Goal: Task Accomplishment & Management: Manage account settings

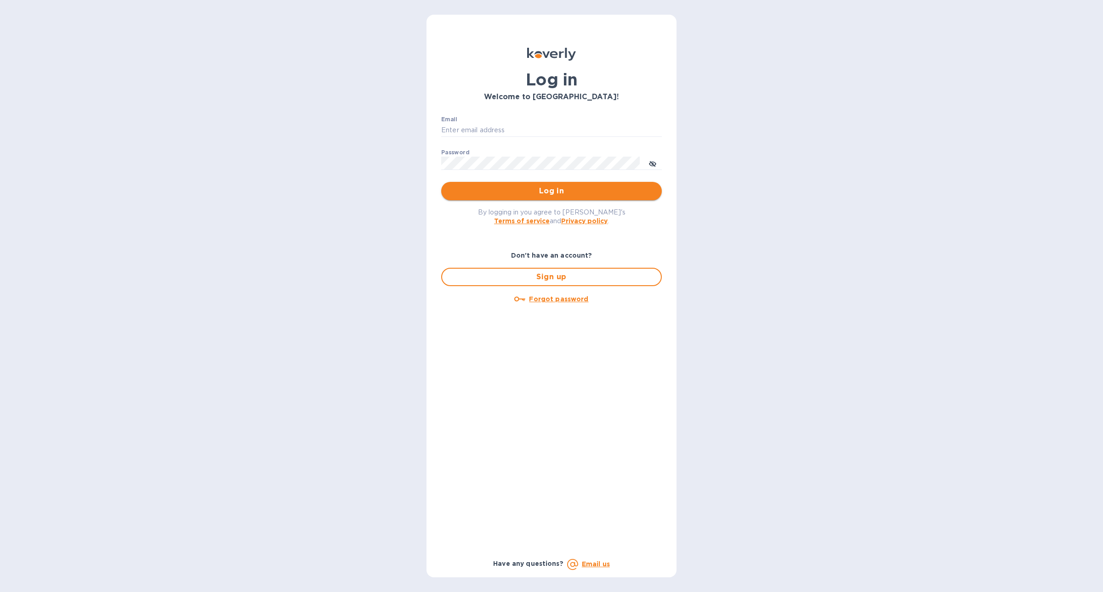
type input "[PERSON_NAME][EMAIL_ADDRESS][DOMAIN_NAME]"
click at [528, 187] on span "Log in" at bounding box center [552, 191] width 206 height 11
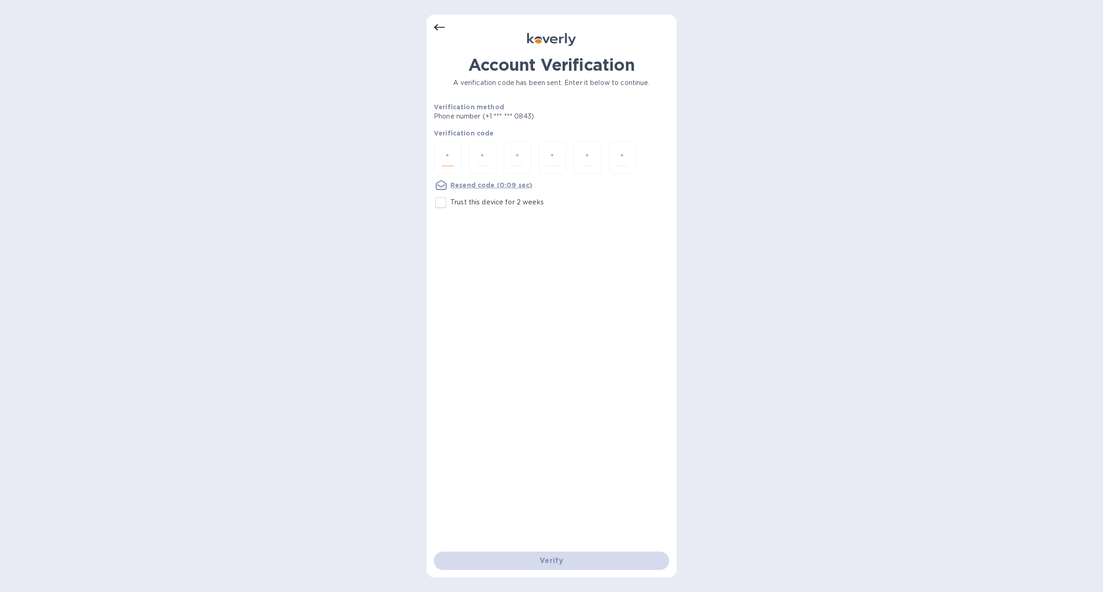
click at [442, 159] on input "number" at bounding box center [448, 157] width 12 height 17
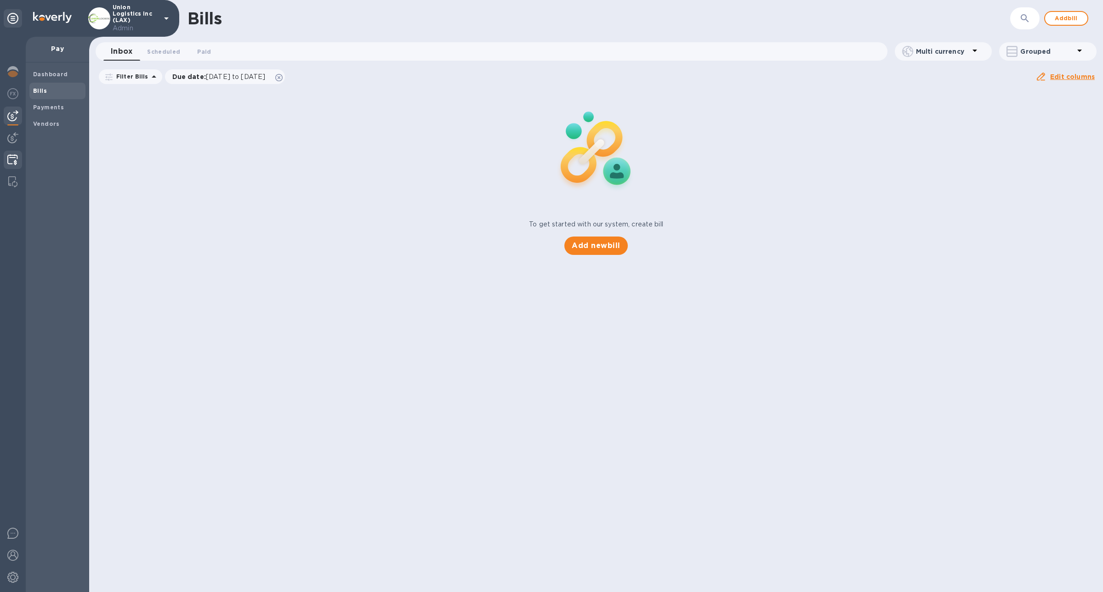
click at [7, 160] on img at bounding box center [12, 159] width 11 height 11
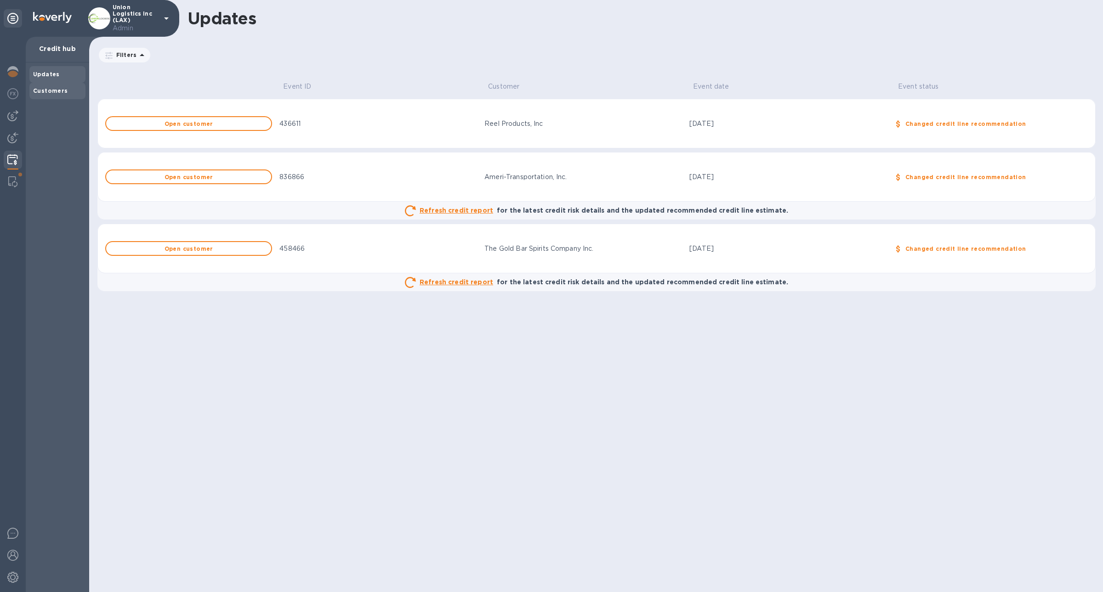
click at [47, 94] on b "Customers" at bounding box center [50, 90] width 35 height 7
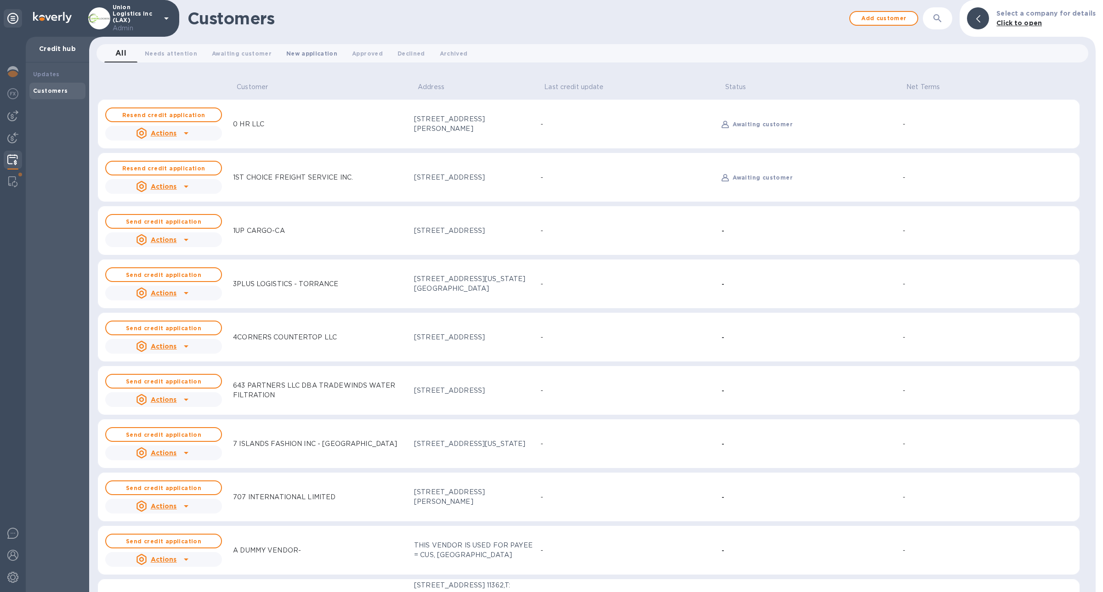
click at [306, 56] on span "New application 0" at bounding box center [311, 54] width 51 height 10
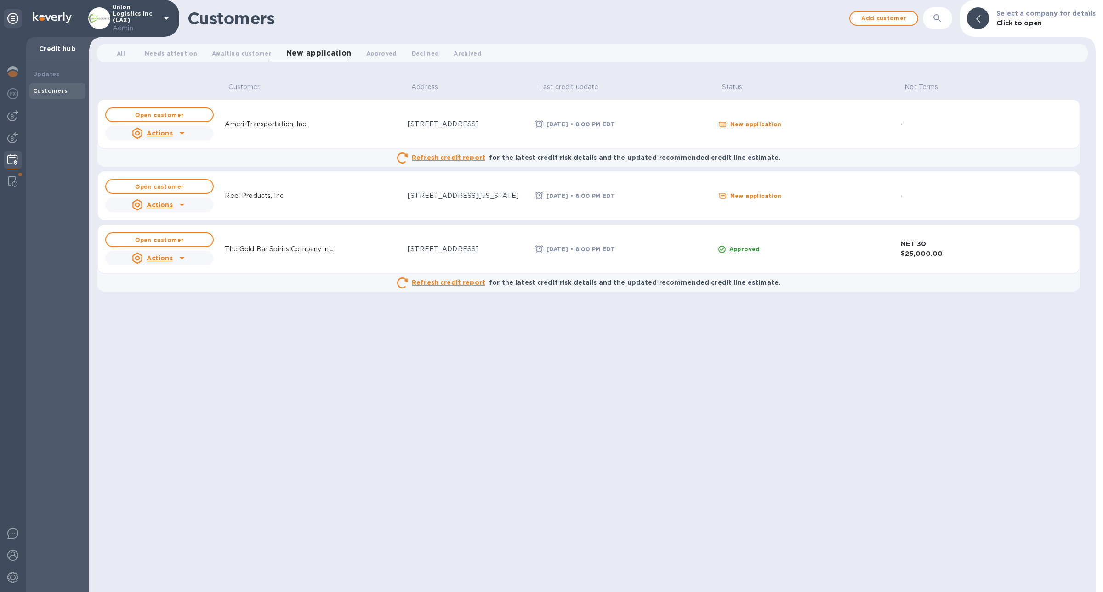
click at [179, 129] on icon at bounding box center [181, 133] width 11 height 11
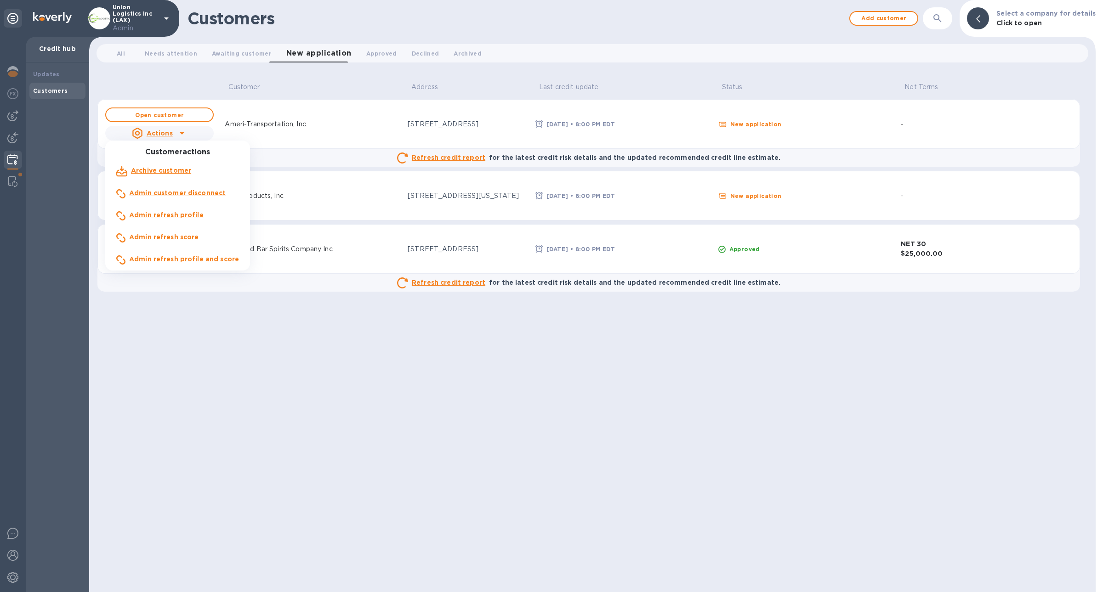
click at [51, 75] on div at bounding box center [551, 296] width 1103 height 592
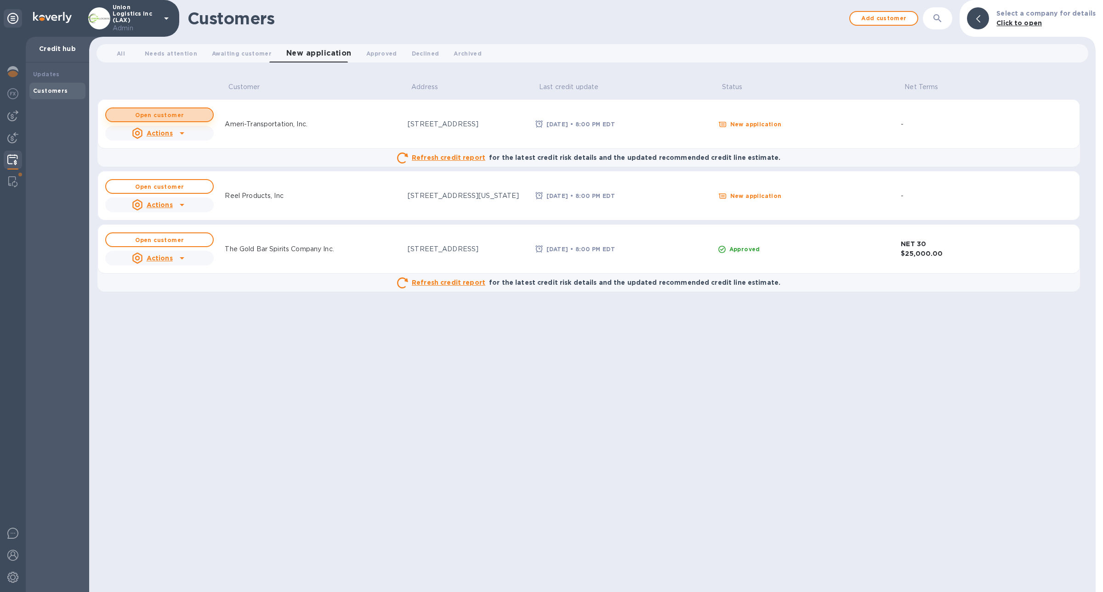
click at [137, 112] on b "Open customer" at bounding box center [159, 115] width 49 height 7
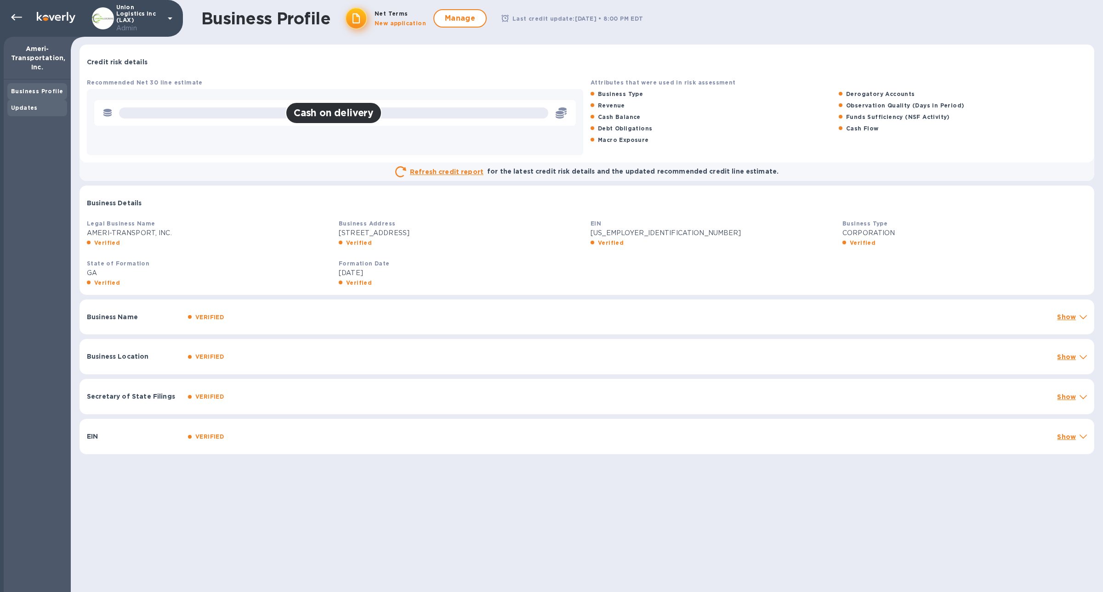
click at [22, 112] on div "Updates" at bounding box center [37, 107] width 52 height 9
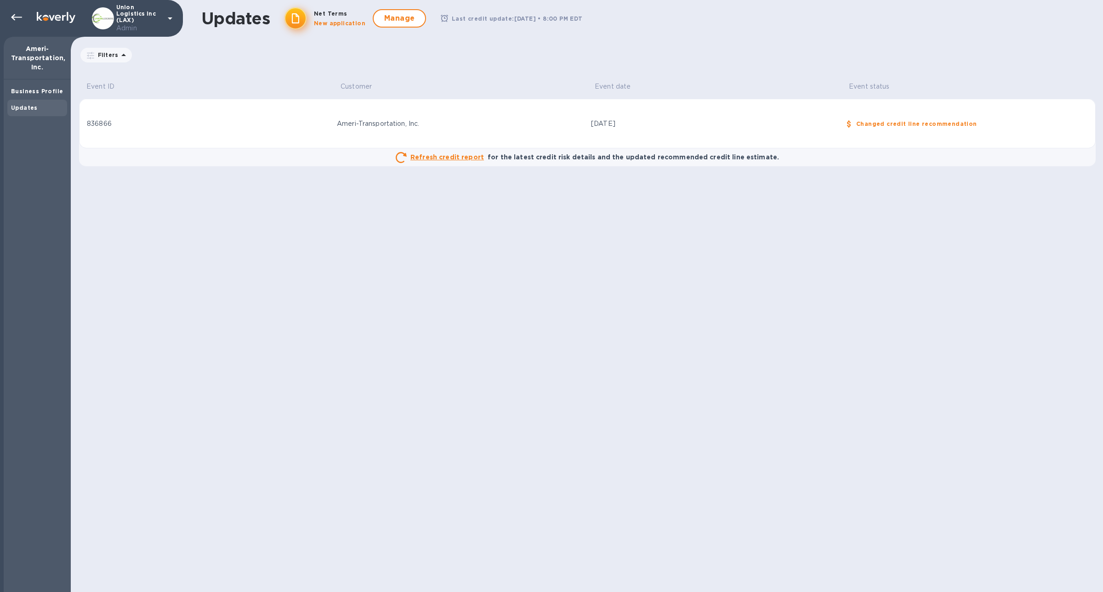
click at [276, 158] on div "Refresh credit report for the latest credit risk details and the updated recomm…" at bounding box center [587, 157] width 1002 height 11
click at [454, 163] on div "Refresh credit report" at bounding box center [440, 157] width 92 height 15
click at [447, 146] on td "Ameri-Transportation, Inc." at bounding box center [460, 124] width 254 height 50
click at [449, 153] on p "Refresh credit report" at bounding box center [447, 157] width 74 height 9
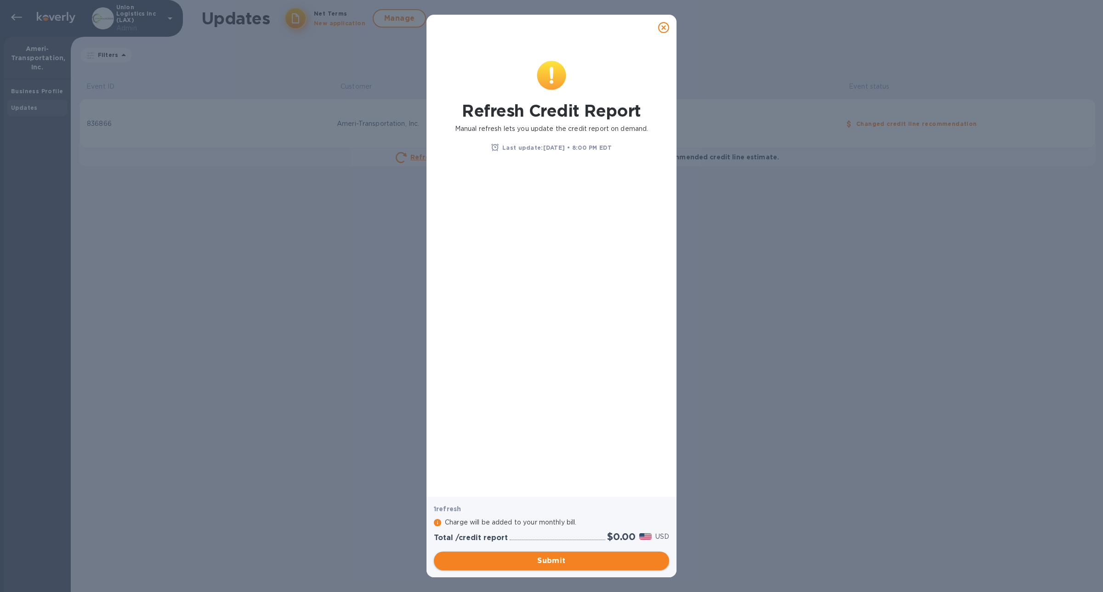
click at [615, 562] on span "Submit" at bounding box center [551, 561] width 221 height 11
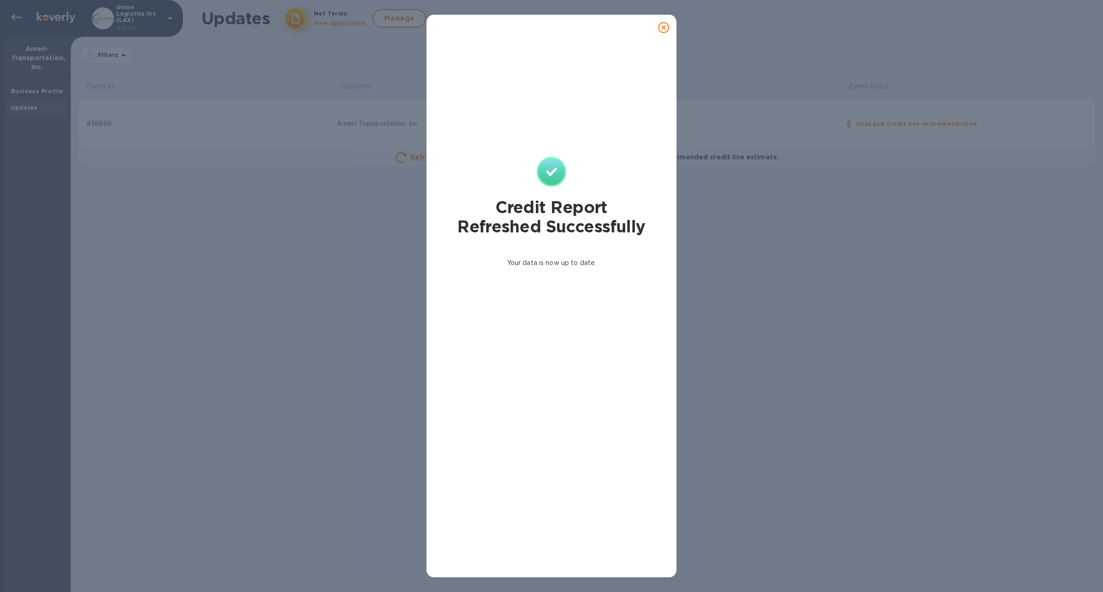
click at [661, 33] on icon at bounding box center [663, 27] width 11 height 11
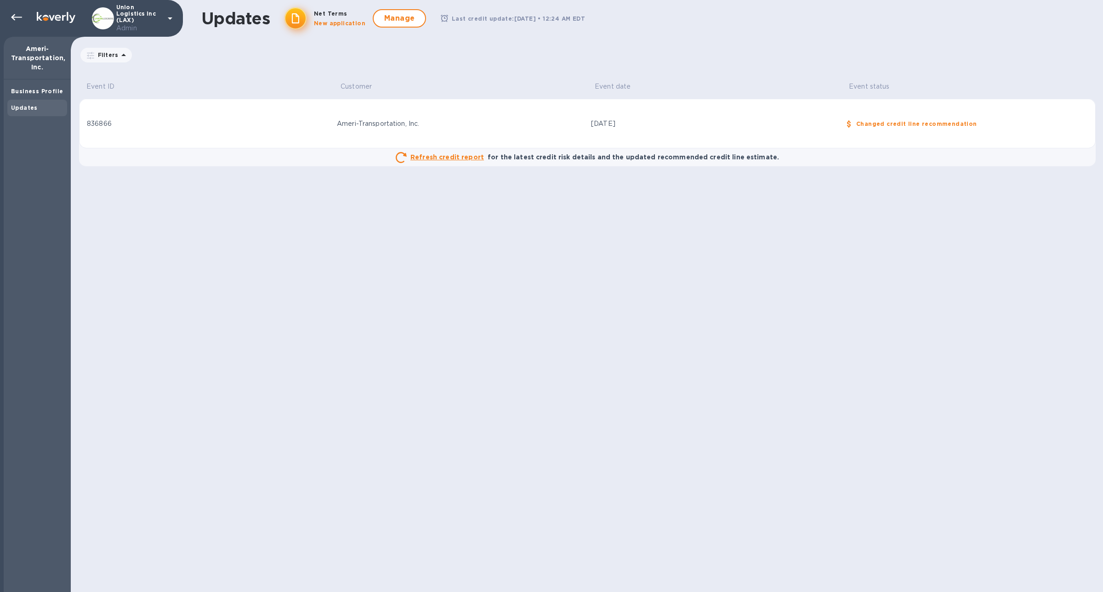
click at [306, 155] on div "Refresh credit report for the latest credit risk details and the updated recomm…" at bounding box center [587, 157] width 1002 height 11
click at [46, 100] on div "Updates" at bounding box center [37, 108] width 60 height 17
click at [45, 91] on b "Business Profile" at bounding box center [37, 91] width 52 height 7
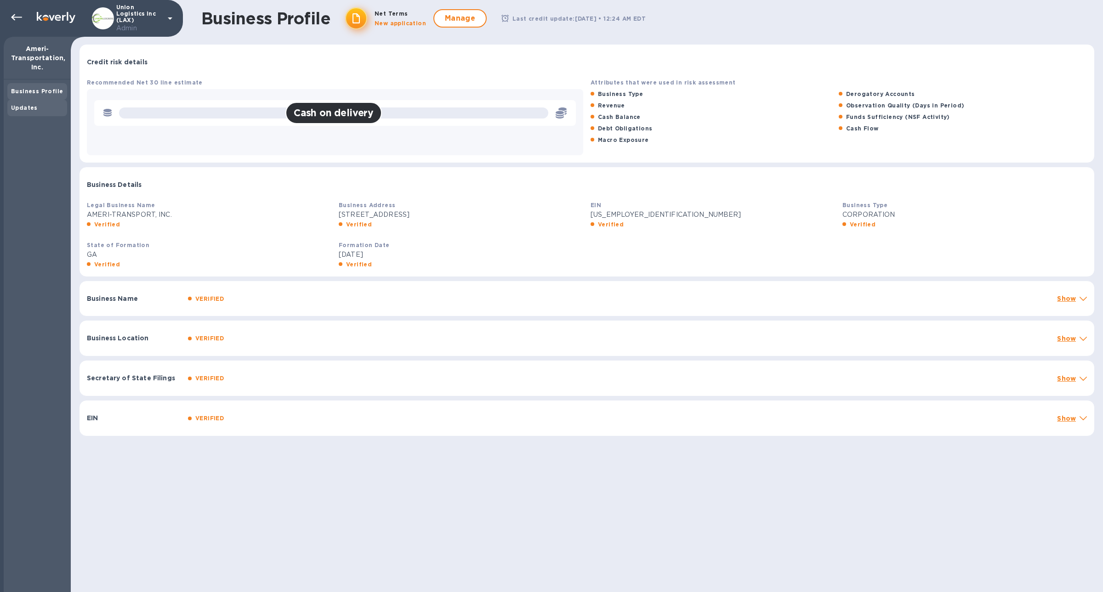
click at [39, 110] on div "Updates" at bounding box center [37, 107] width 52 height 9
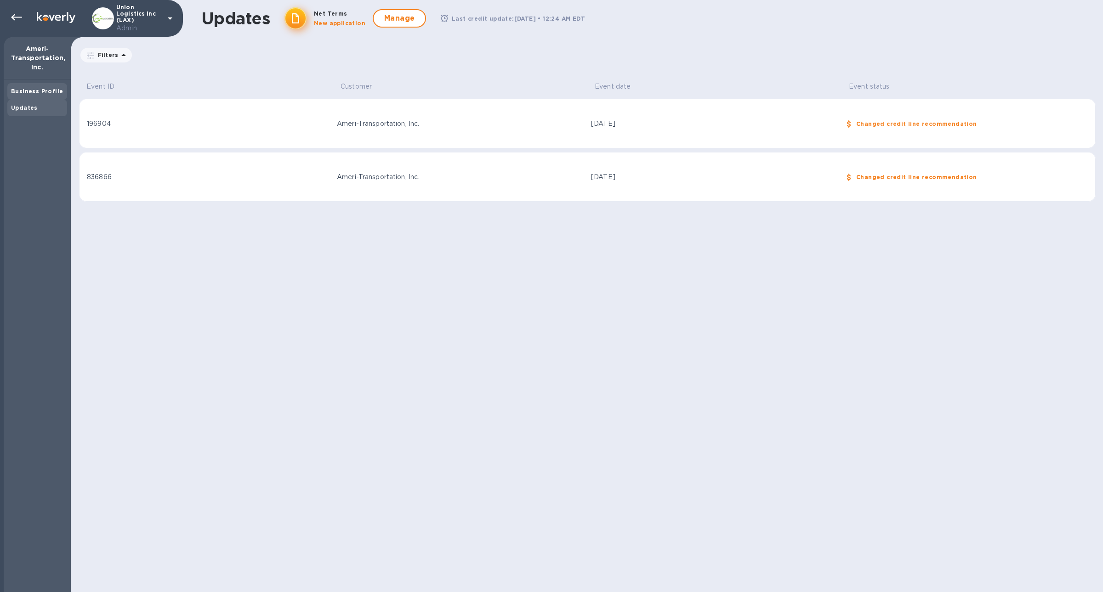
click at [31, 90] on b "Business Profile" at bounding box center [37, 91] width 52 height 7
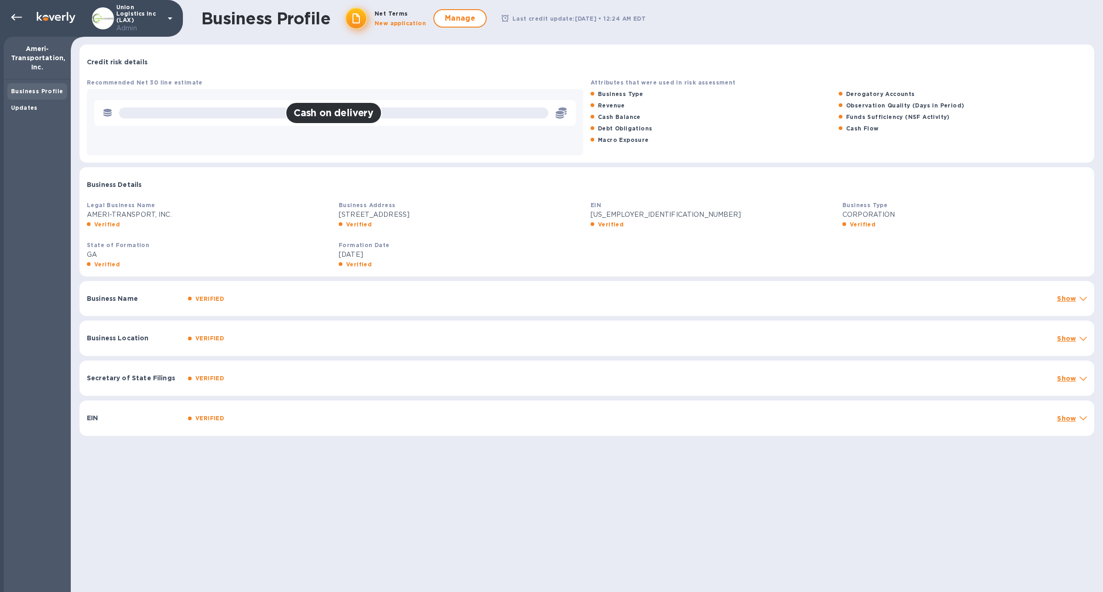
click at [227, 318] on div "Business Name VERIFIED Show Legal Business Name Submitted Source AMERI-TRANSPOR…" at bounding box center [586, 299] width 1019 height 40
click at [214, 296] on b "VERIFIED" at bounding box center [209, 298] width 28 height 7
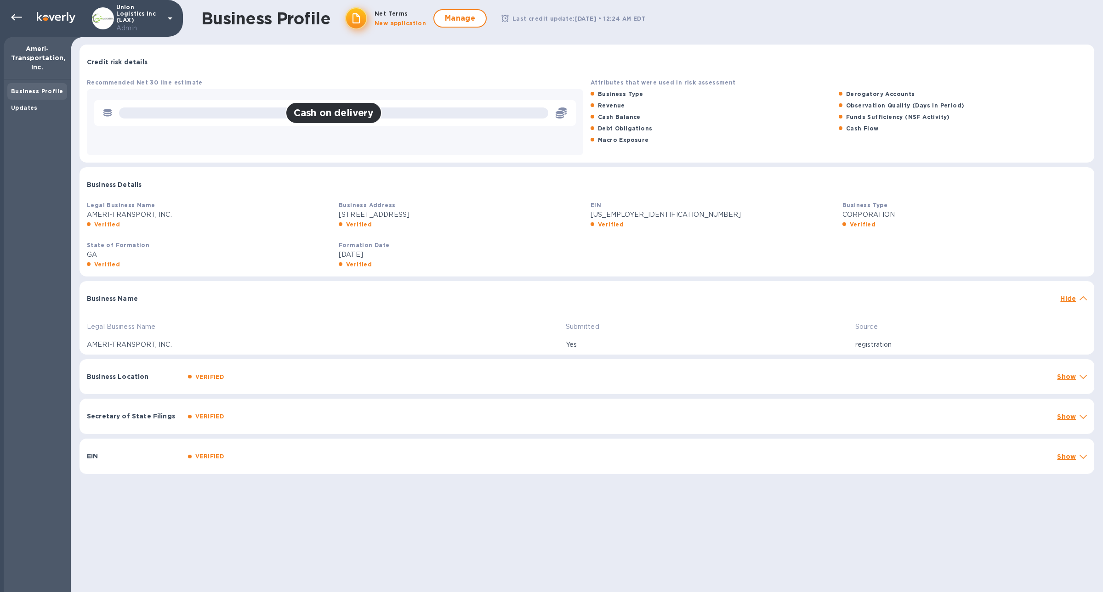
click at [216, 454] on b "VERIFIED" at bounding box center [209, 456] width 28 height 7
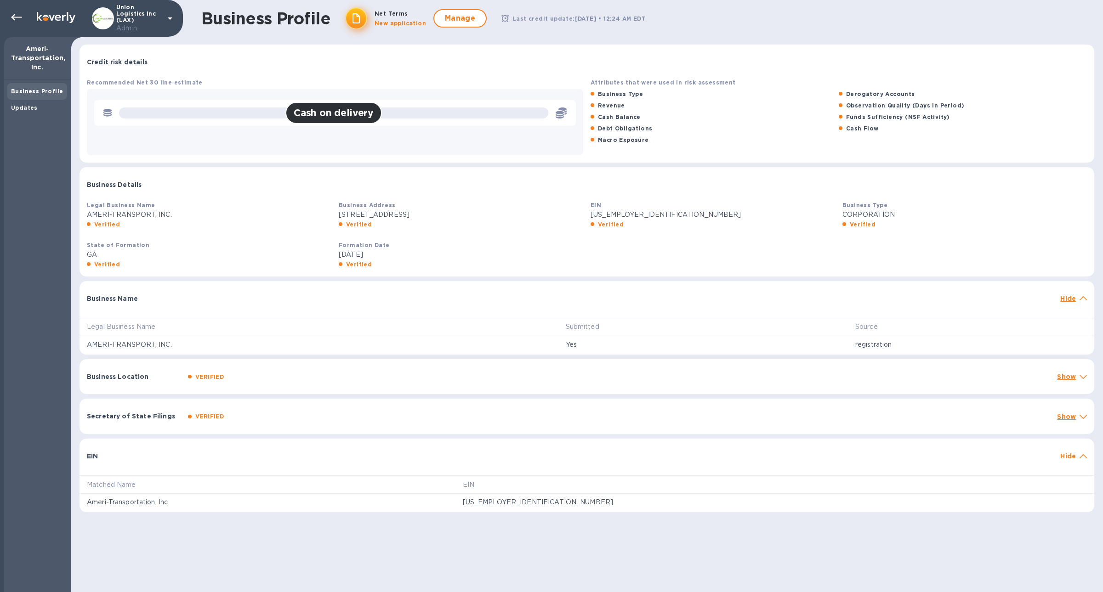
click at [214, 428] on div "Secretary of State Filings VERIFIED Show" at bounding box center [587, 416] width 1015 height 35
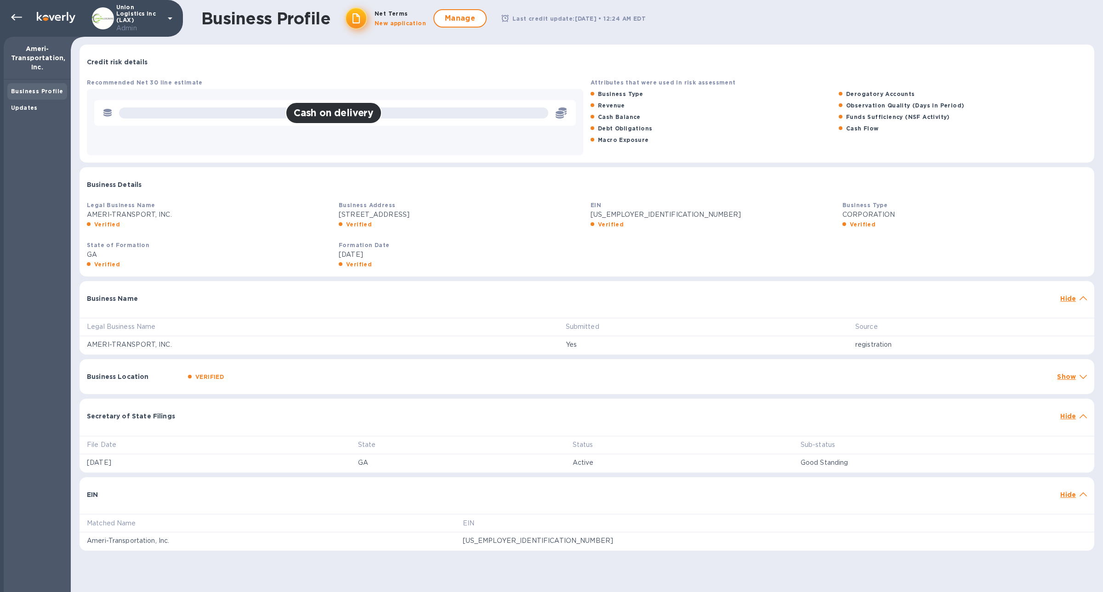
click at [211, 387] on div "Business Location VERIFIED Show" at bounding box center [587, 376] width 1015 height 35
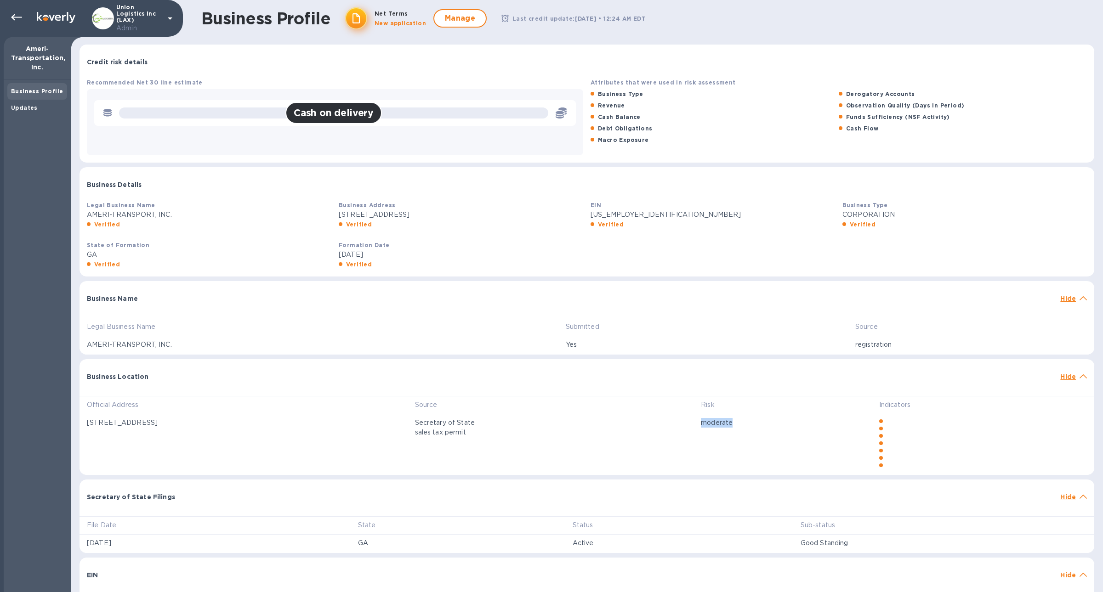
drag, startPoint x: 928, startPoint y: 463, endPoint x: 845, endPoint y: 417, distance: 94.6
click at [845, 417] on tr "[STREET_ADDRESS][DEMOGRAPHIC_DATA] Secretary of State sales tax permit moderate" at bounding box center [587, 445] width 1015 height 61
click at [852, 421] on p "moderate" at bounding box center [782, 423] width 163 height 10
drag, startPoint x: 907, startPoint y: 415, endPoint x: 909, endPoint y: 444, distance: 29.0
click at [908, 444] on td at bounding box center [983, 445] width 222 height 61
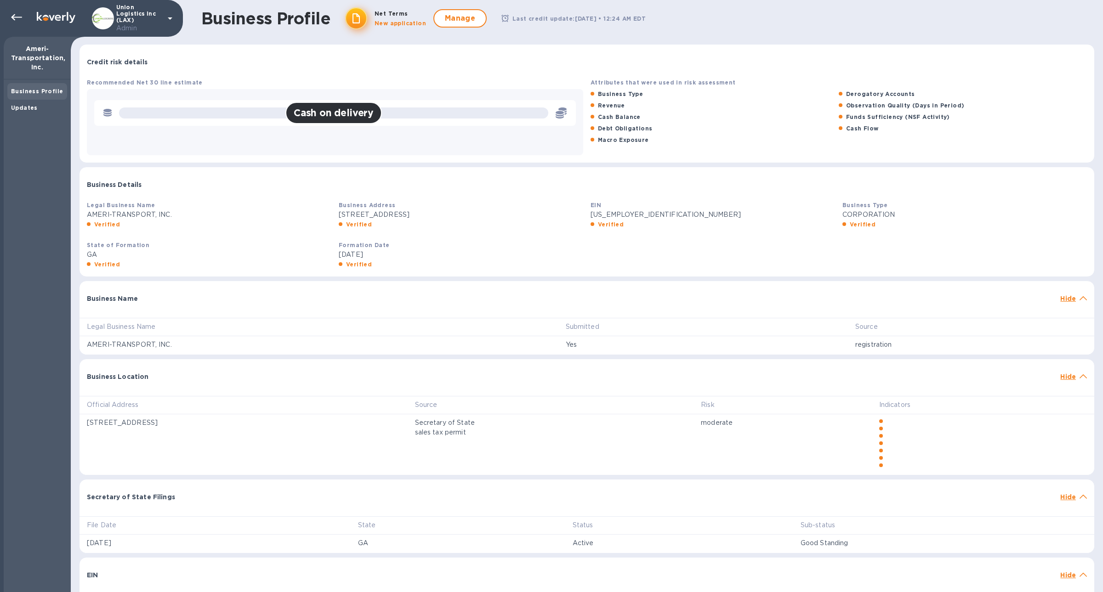
click at [898, 454] on div at bounding box center [982, 457] width 211 height 7
click at [20, 17] on icon at bounding box center [16, 17] width 11 height 6
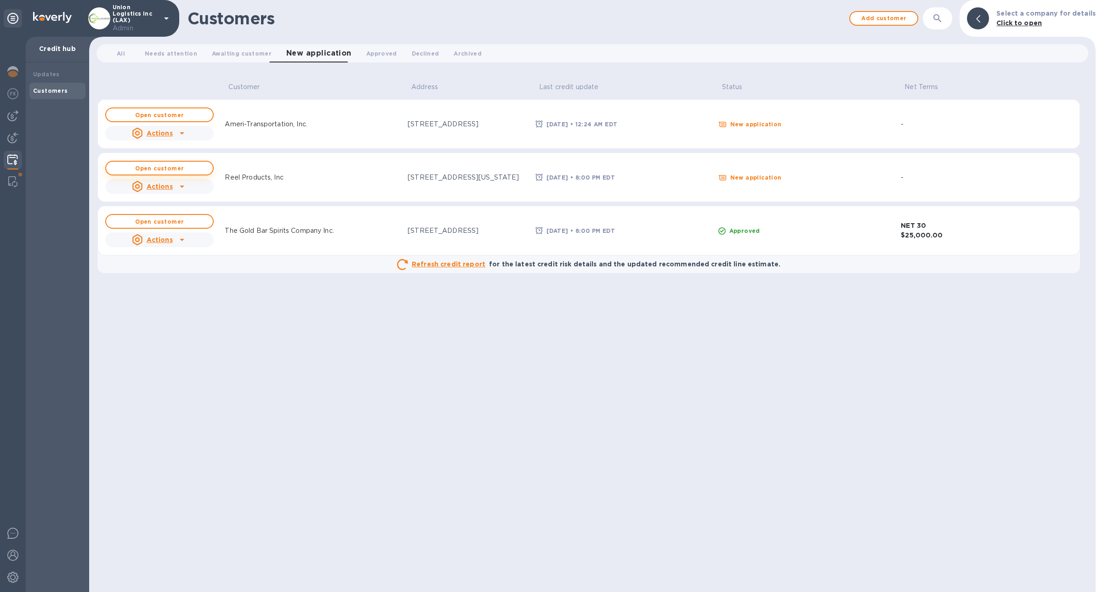
click at [186, 166] on span "Open customer" at bounding box center [160, 168] width 92 height 6
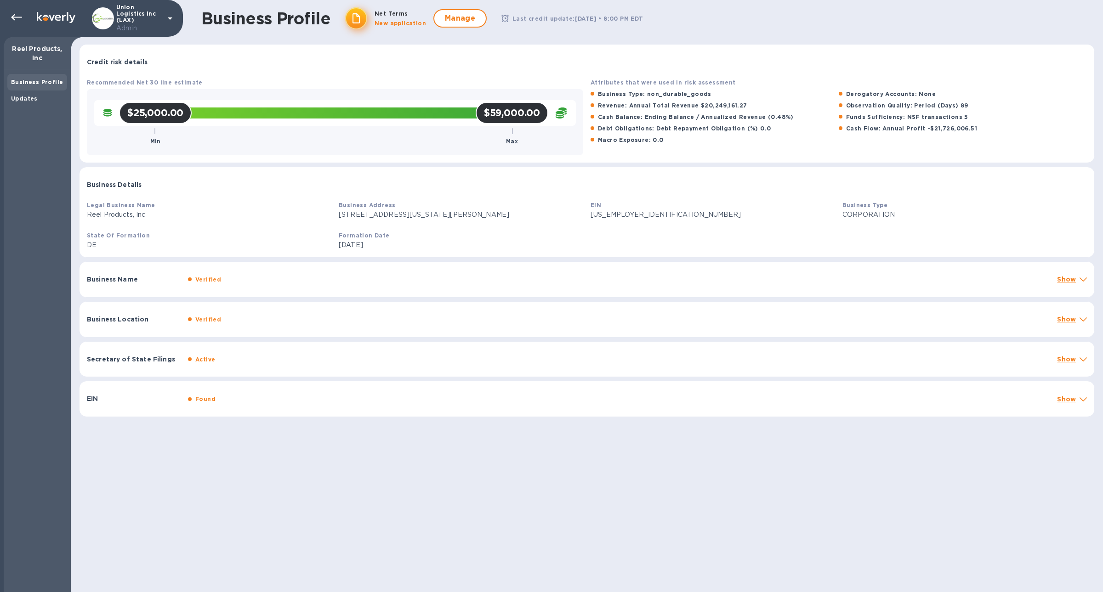
click at [248, 309] on div "Business Location Verified Show" at bounding box center [587, 319] width 1015 height 35
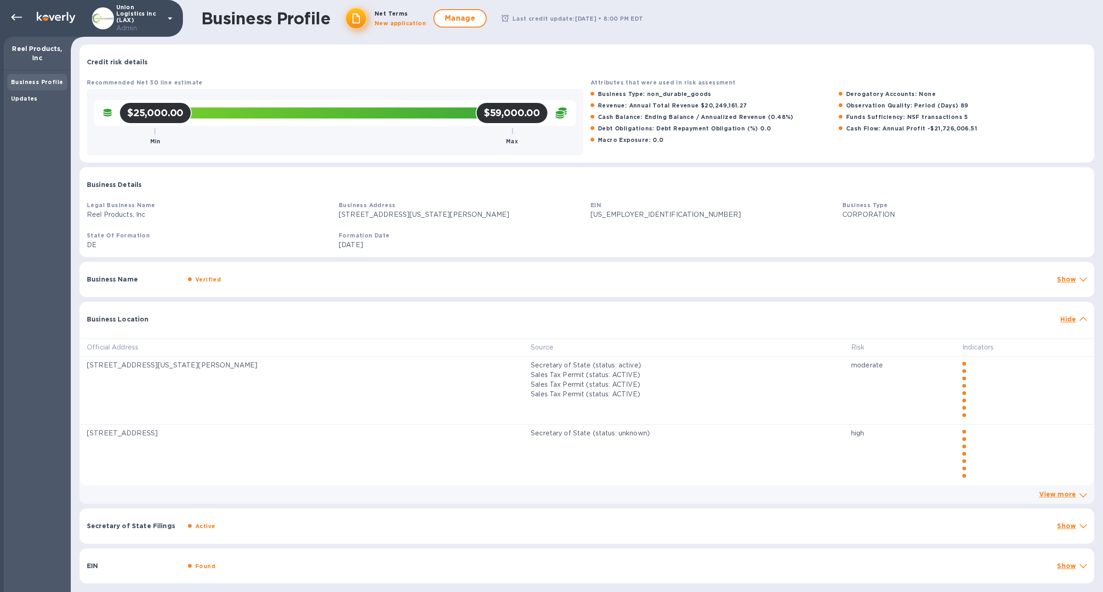
click at [982, 372] on div at bounding box center [1024, 371] width 128 height 7
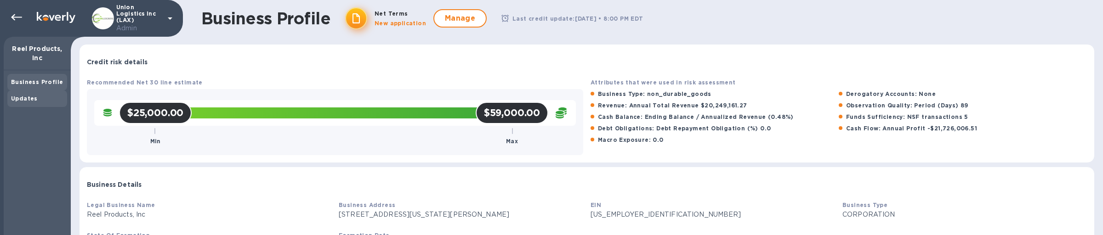
click at [32, 99] on b "Updates" at bounding box center [24, 98] width 27 height 7
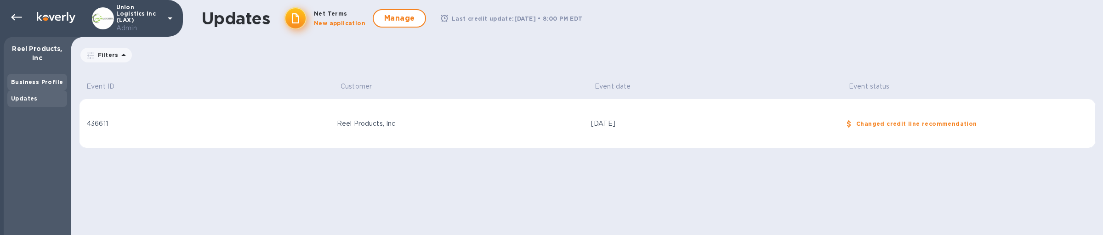
click at [22, 84] on b "Business Profile" at bounding box center [37, 82] width 52 height 7
